Goal: Find specific page/section: Find specific page/section

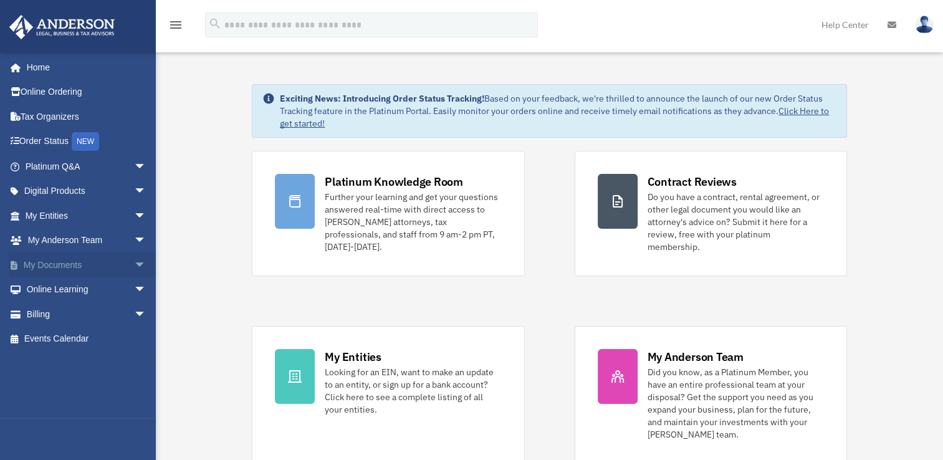
click at [134, 263] on span "arrow_drop_down" at bounding box center [146, 265] width 25 height 26
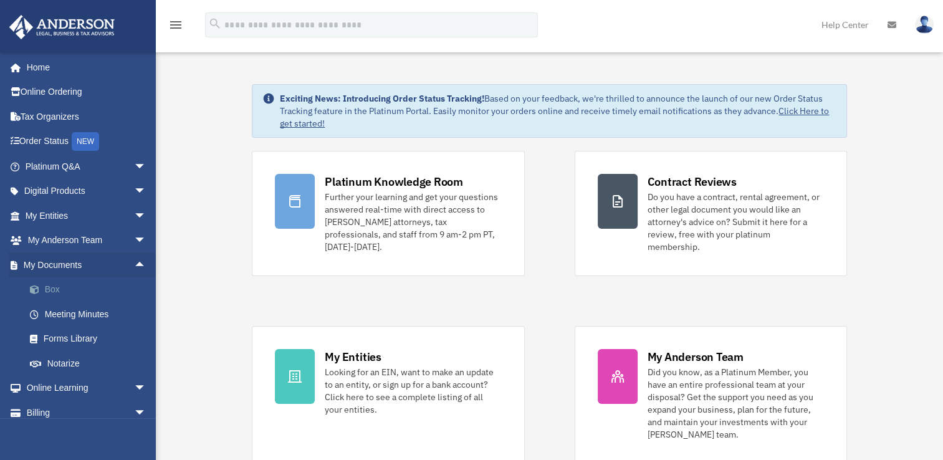
click at [45, 288] on link "Box" at bounding box center [91, 289] width 148 height 25
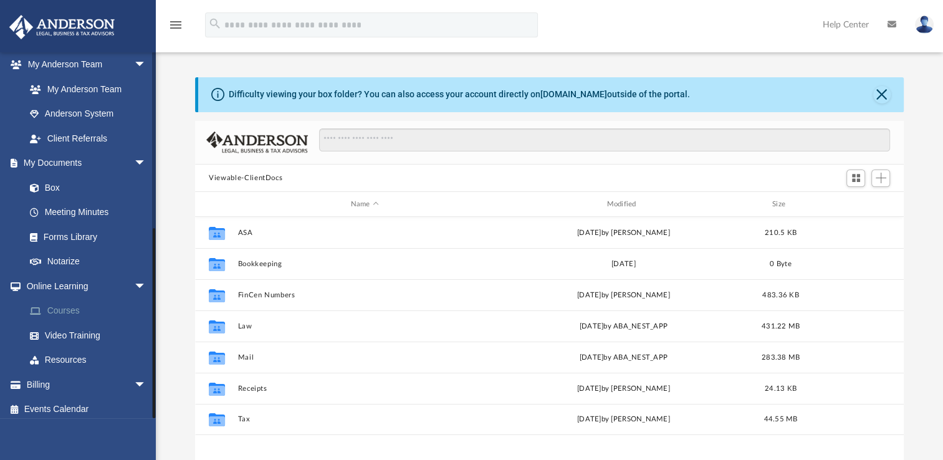
scroll to position [329, 0]
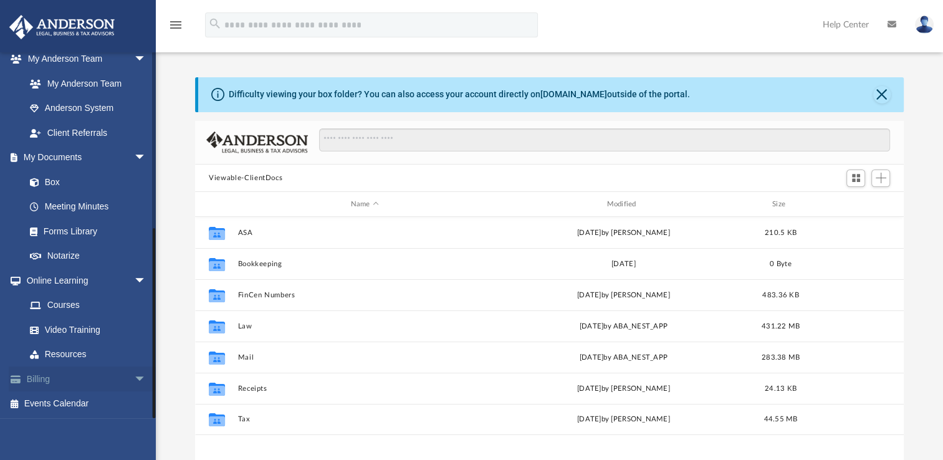
click at [134, 376] on span "arrow_drop_down" at bounding box center [146, 380] width 25 height 26
click at [65, 403] on link "$ Open Invoices" at bounding box center [91, 404] width 148 height 26
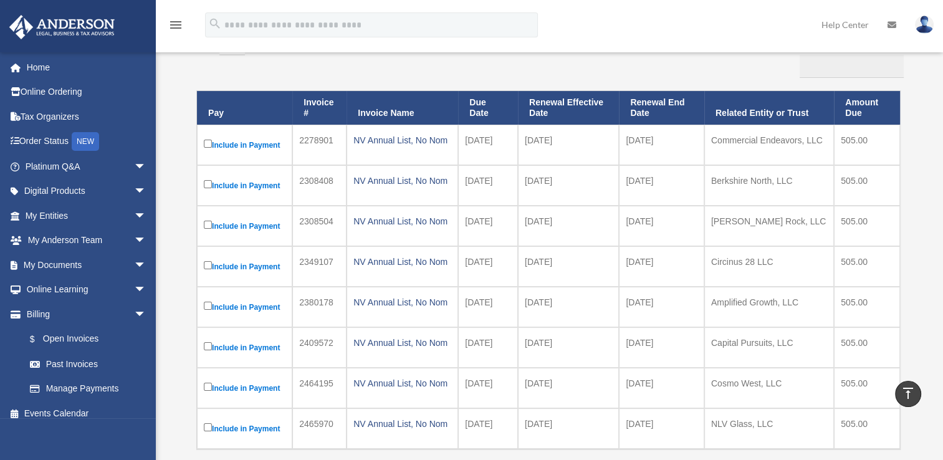
scroll to position [125, 0]
